Goal: Task Accomplishment & Management: Complete application form

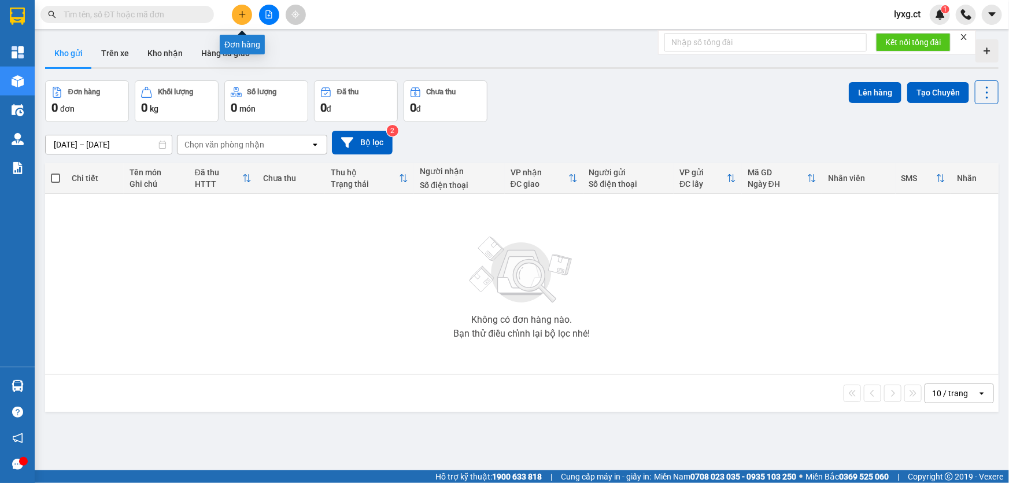
click at [239, 13] on icon "plus" at bounding box center [242, 14] width 8 height 8
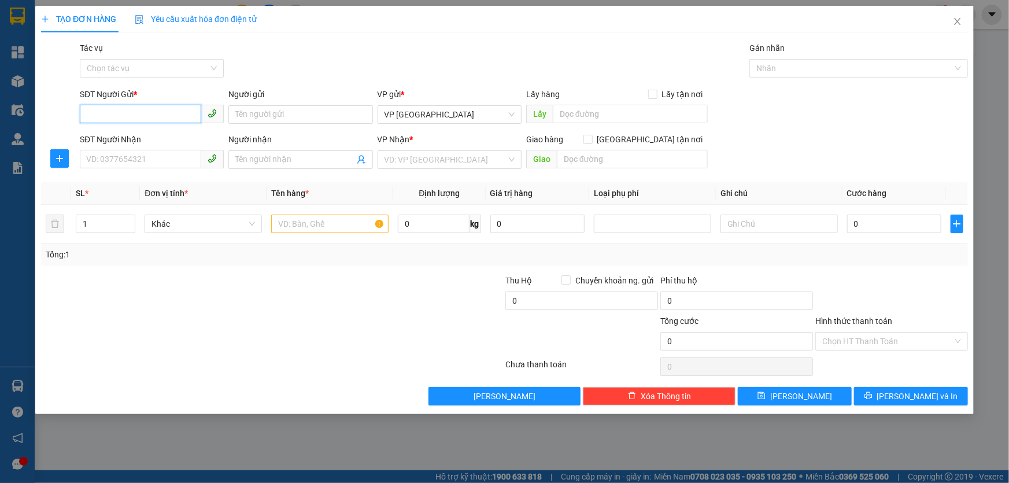
click at [179, 112] on input "SĐT Người Gửi *" at bounding box center [140, 114] width 121 height 19
drag, startPoint x: 169, startPoint y: 108, endPoint x: 76, endPoint y: 111, distance: 93.1
click at [76, 111] on div "SĐT Người Gửi * 0328477689 Người gửi Tên người gửi VP gửi * VP [GEOGRAPHIC_DATA…" at bounding box center [504, 108] width 929 height 40
type input "0328477689"
click at [141, 161] on input "SĐT Người Nhận" at bounding box center [140, 159] width 121 height 19
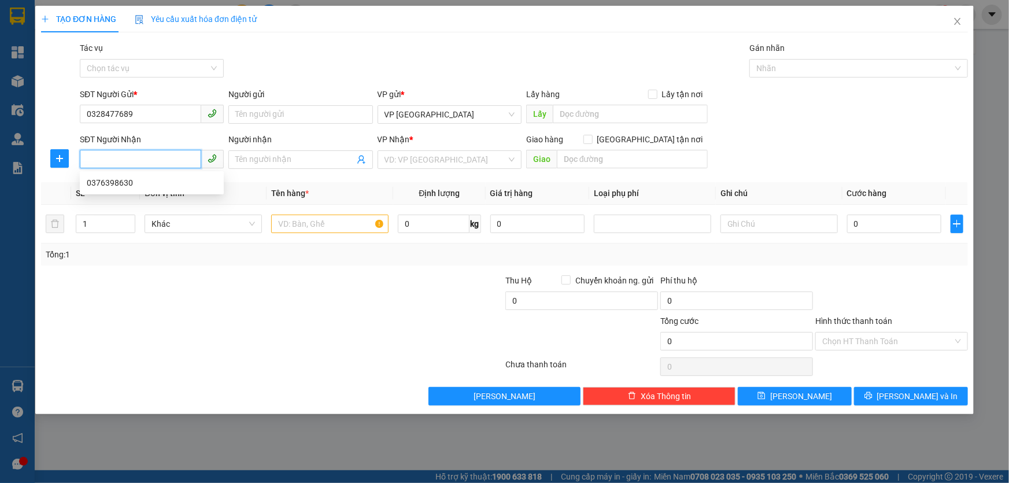
paste input "0328477689"
type input "0328477689"
click at [404, 157] on input "search" at bounding box center [446, 159] width 122 height 17
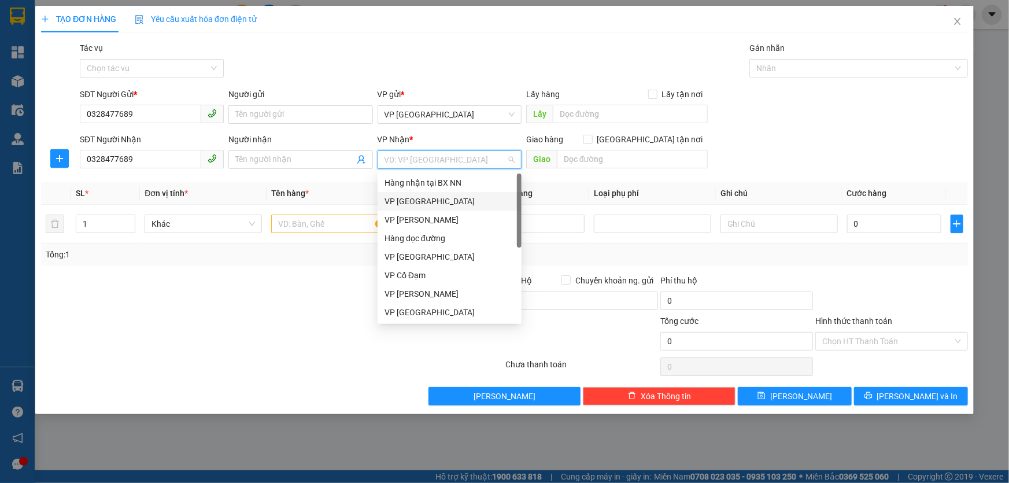
click at [417, 204] on div "VP [GEOGRAPHIC_DATA]" at bounding box center [450, 201] width 130 height 13
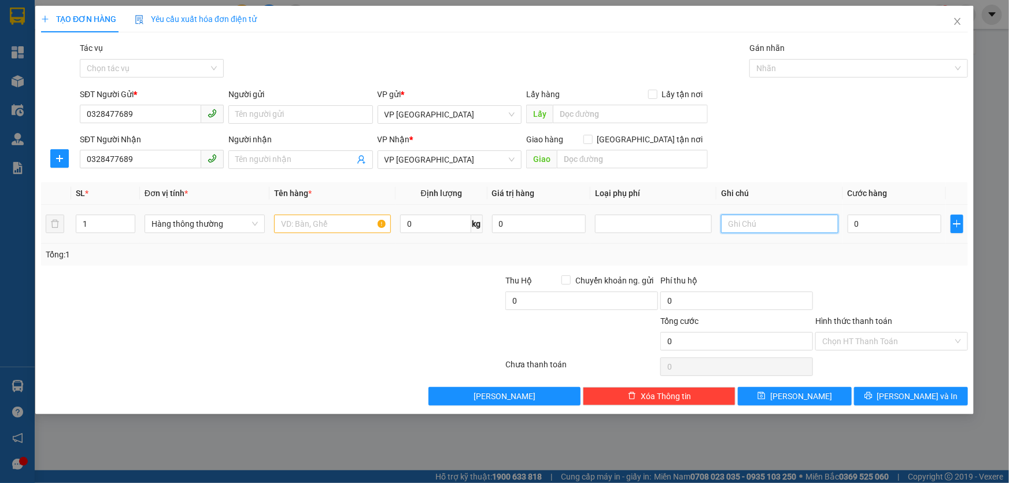
click at [780, 219] on input "text" at bounding box center [779, 224] width 117 height 19
type input "xe ga đi cùng người"
click at [891, 217] on input "0" at bounding box center [895, 224] width 94 height 19
type input "1"
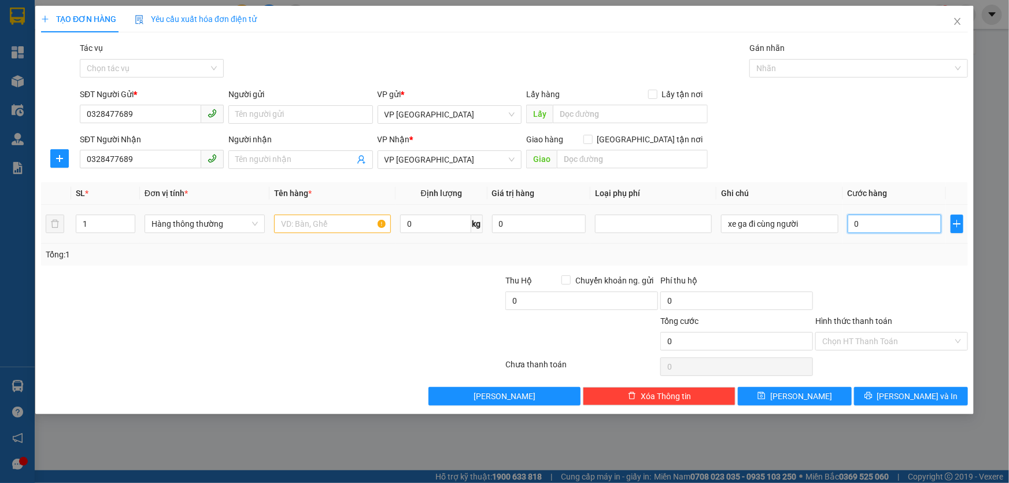
type input "1"
type input "0"
type input "02"
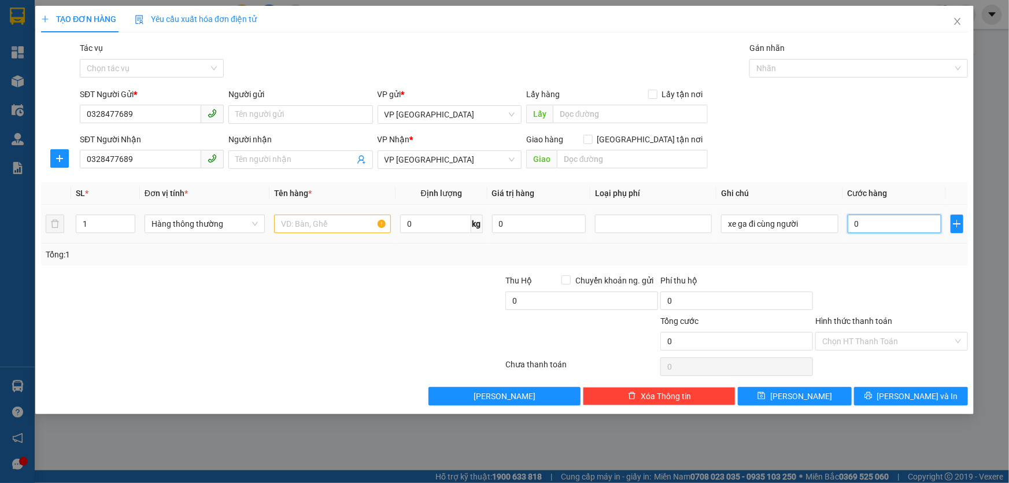
type input "2"
type input "028"
type input "28"
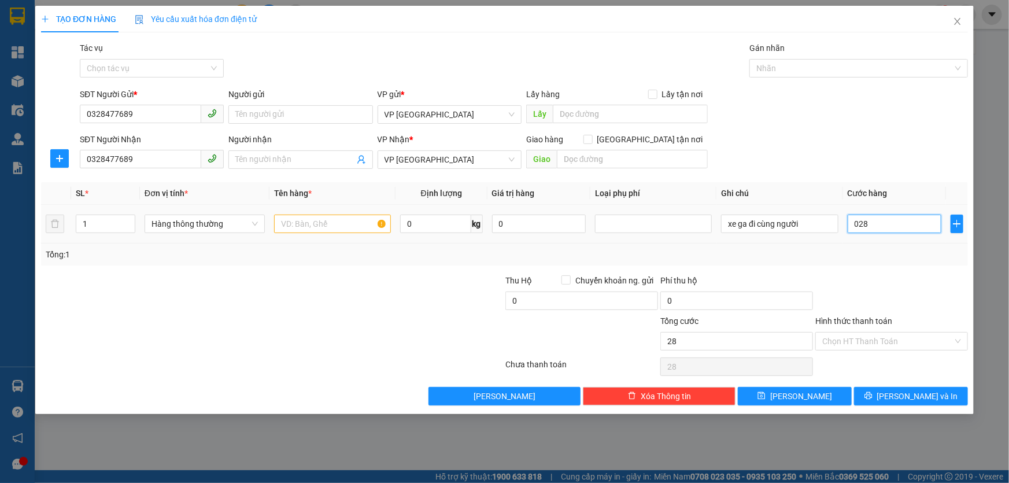
type input "0.280"
type input "280"
type input "280.000"
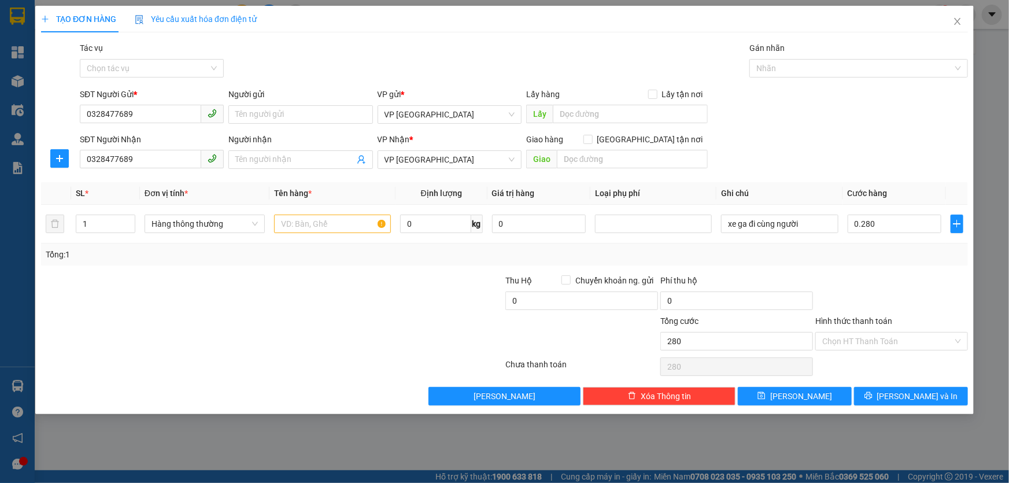
type input "280.000"
click at [860, 265] on div "Transit Pickup Surcharge Ids Transit Deliver Surcharge Ids Transit Deliver Surc…" at bounding box center [504, 224] width 927 height 364
click at [358, 225] on input "text" at bounding box center [332, 224] width 117 height 19
type input "1 xe ga"
click at [877, 338] on input "Hình thức thanh toán" at bounding box center [887, 340] width 131 height 17
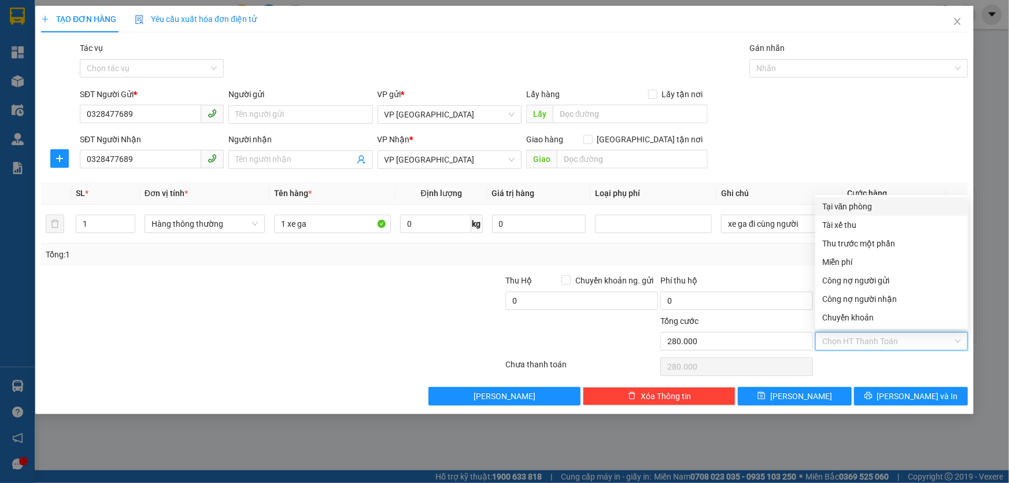
click at [836, 208] on div "Tại văn phòng" at bounding box center [891, 206] width 139 height 13
type input "0"
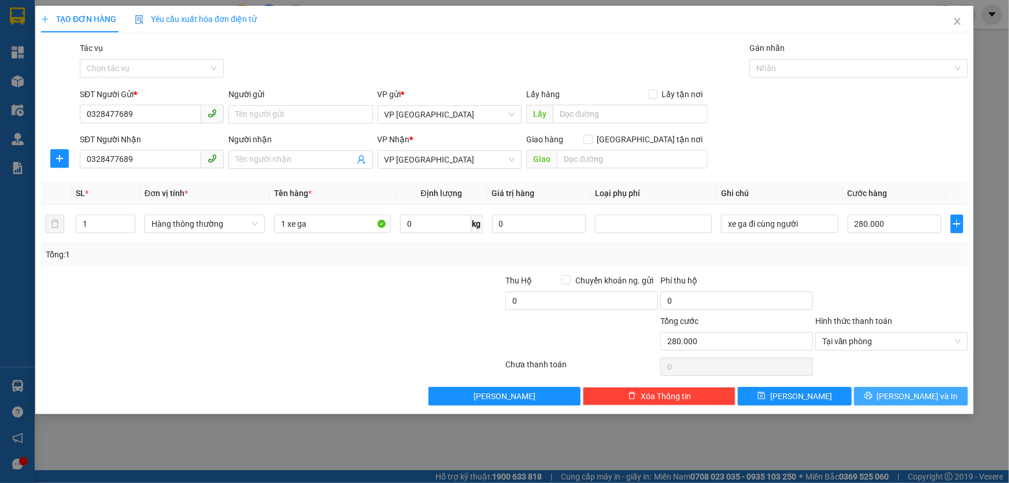
click at [873, 396] on icon "printer" at bounding box center [868, 395] width 8 height 8
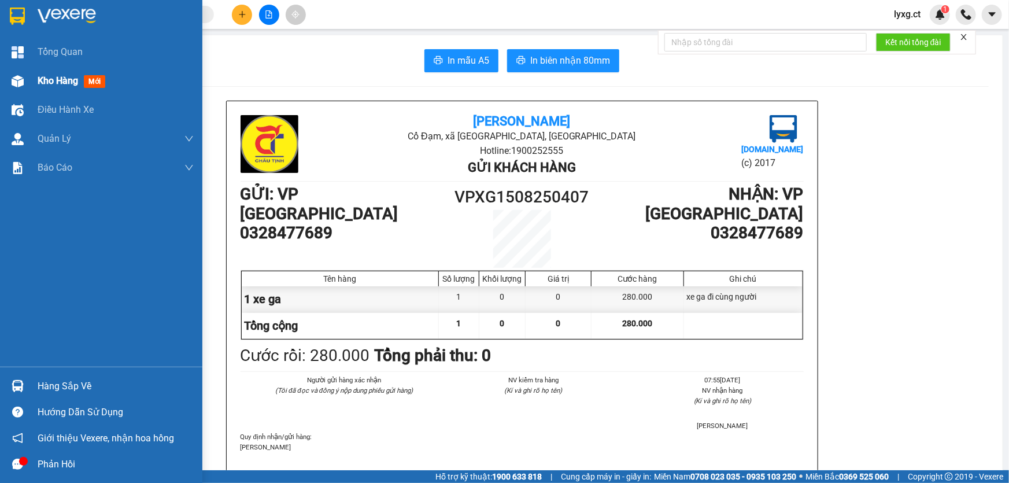
click at [52, 81] on span "Kho hàng" at bounding box center [58, 80] width 40 height 11
